Goal: Task Accomplishment & Management: Manage account settings

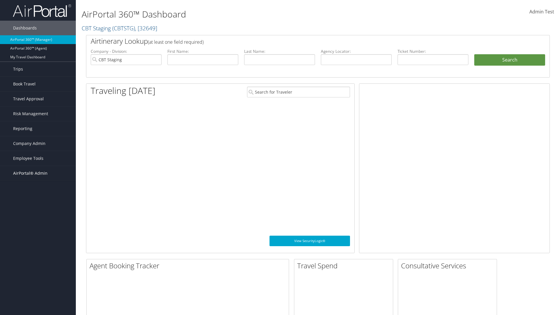
click at [38, 173] on span "AirPortal® Admin" at bounding box center [30, 173] width 34 height 15
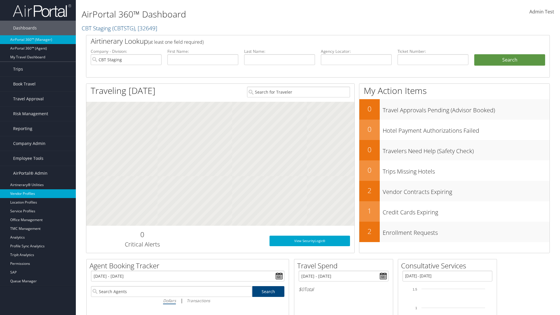
click at [38, 194] on link "Vendor Profiles" at bounding box center [38, 193] width 76 height 9
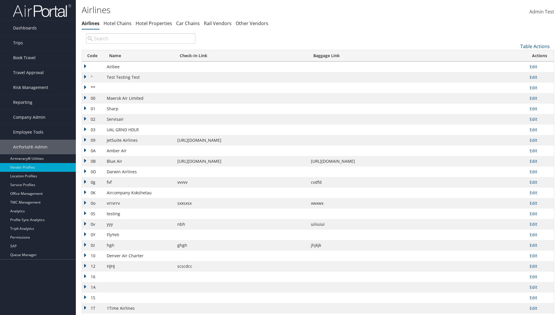
click at [92, 56] on th "Code" at bounding box center [93, 55] width 22 height 11
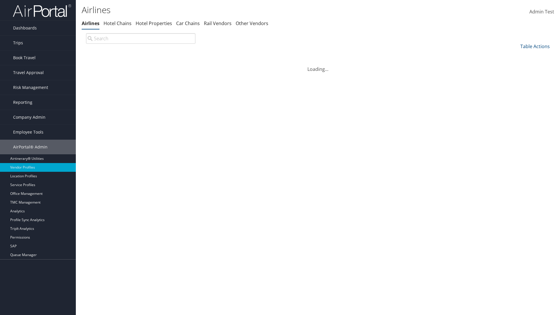
scroll to position [50, 0]
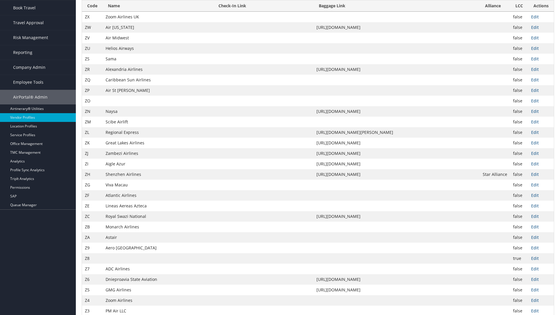
click at [92, 12] on th "Code" at bounding box center [92, 5] width 21 height 11
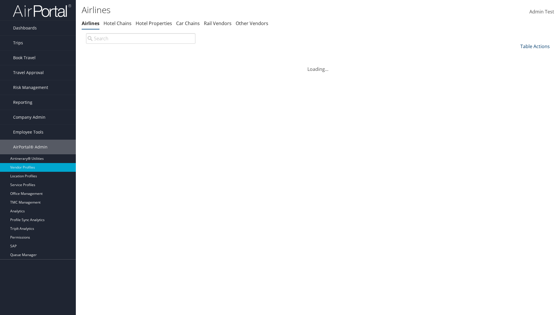
click at [535, 46] on link "Table Actions" at bounding box center [535, 46] width 29 height 6
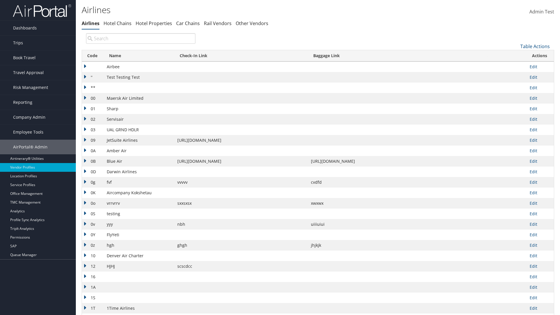
click at [516, 85] on link "Page Length" at bounding box center [515, 85] width 77 height 10
click at [516, 66] on link "25" at bounding box center [515, 66] width 77 height 10
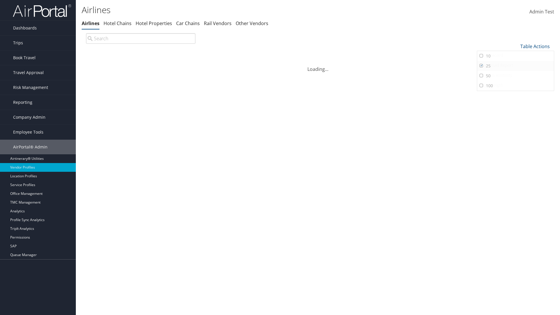
scroll to position [19, 0]
